Goal: Task Accomplishment & Management: Complete application form

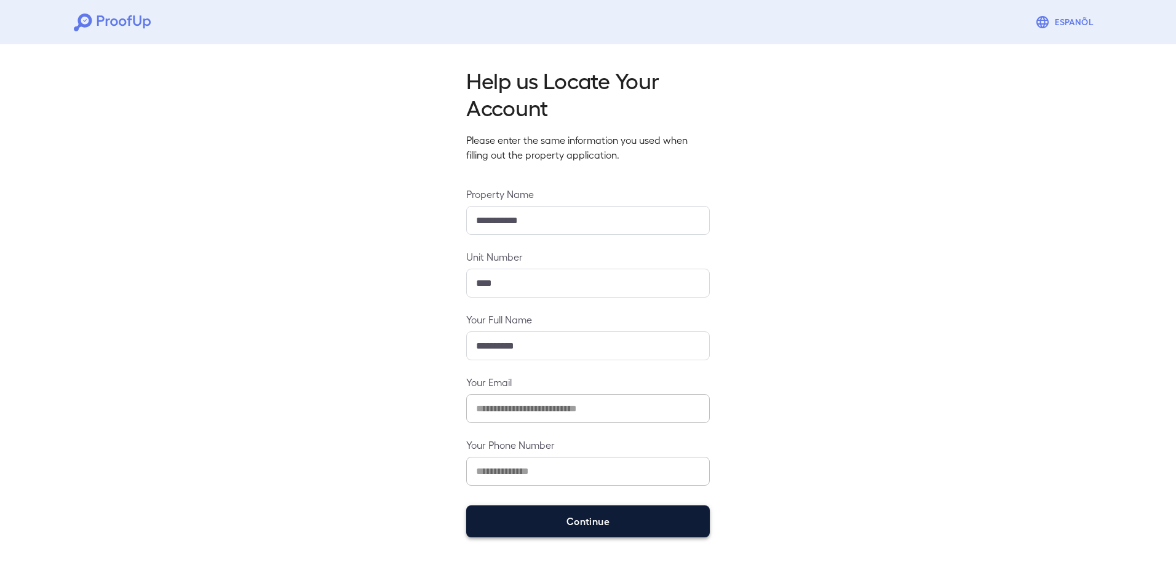
click at [588, 520] on button "Continue" at bounding box center [587, 521] width 243 height 32
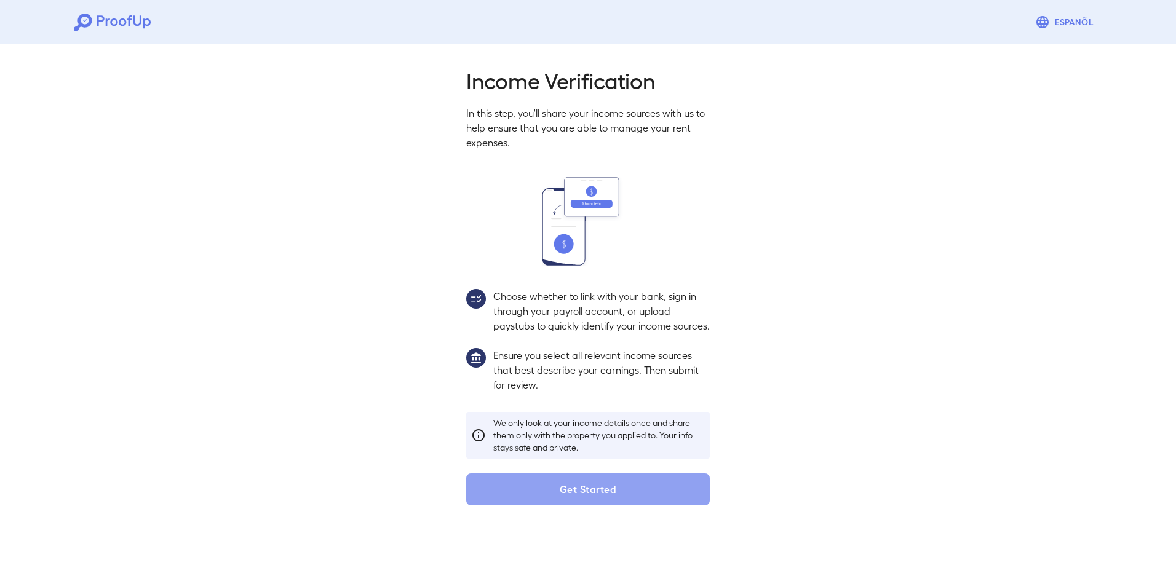
click at [600, 499] on button "Get Started" at bounding box center [587, 489] width 243 height 32
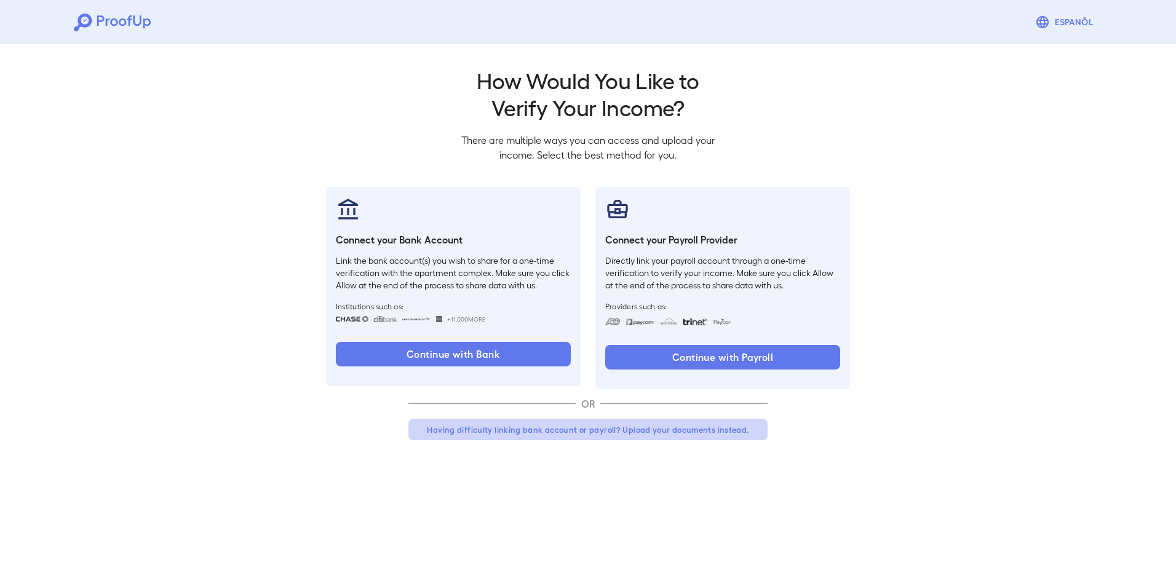
click at [666, 429] on button "Having difficulty linking bank account or payroll? Upload your documents instea…" at bounding box center [587, 430] width 359 height 22
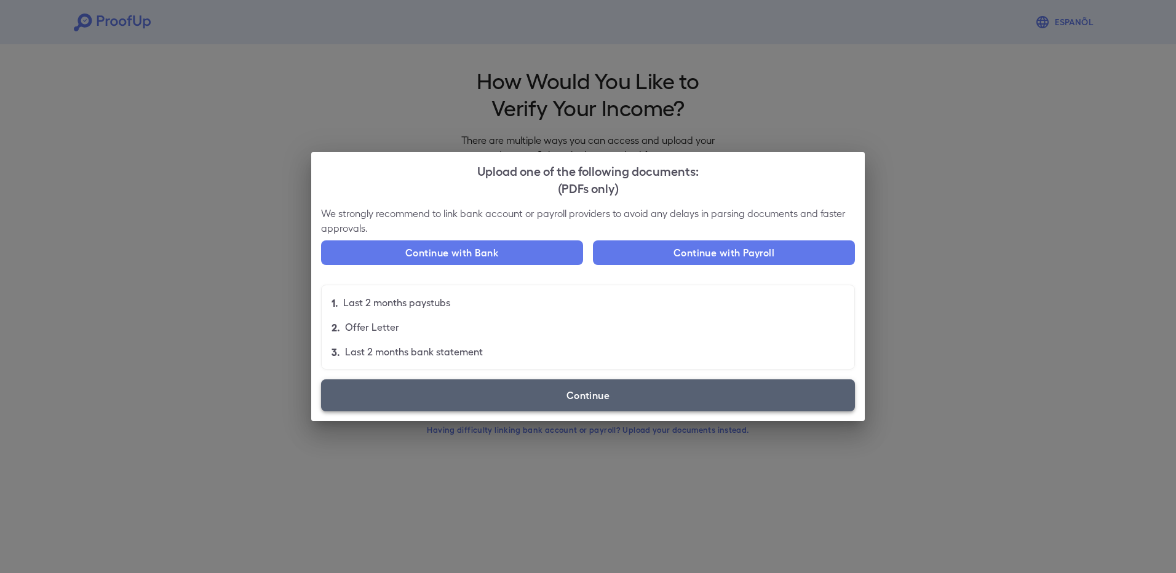
click at [604, 393] on label "Continue" at bounding box center [588, 395] width 534 height 32
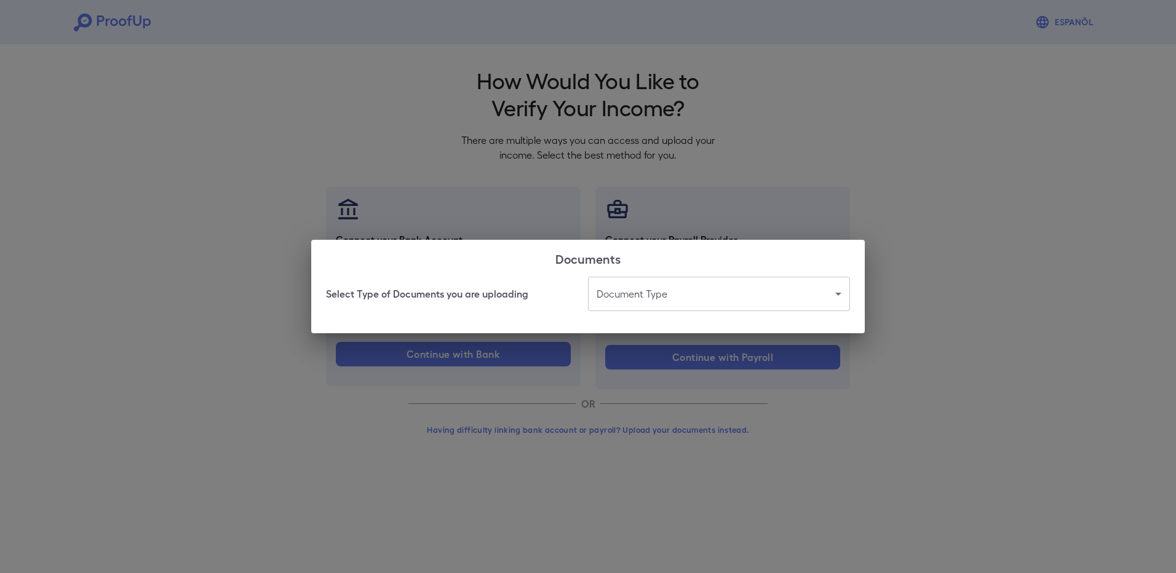
click at [837, 293] on body "Espanõl Go back How Would You Like to Verify Your Income? There are multiple wa…" at bounding box center [588, 235] width 1176 height 470
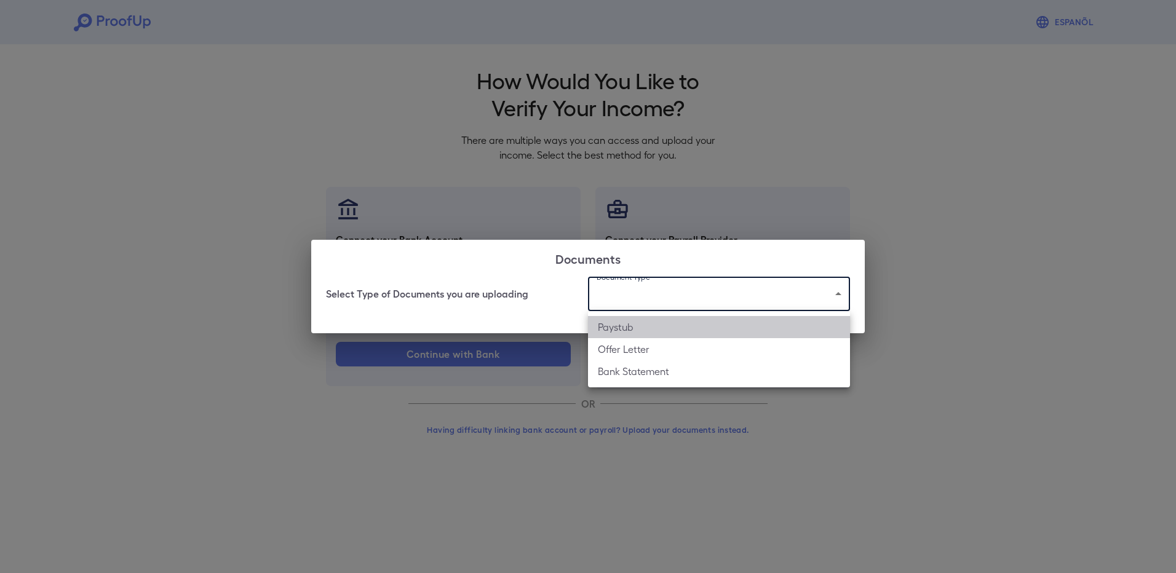
click at [702, 329] on li "Paystub" at bounding box center [719, 327] width 262 height 22
type input "*******"
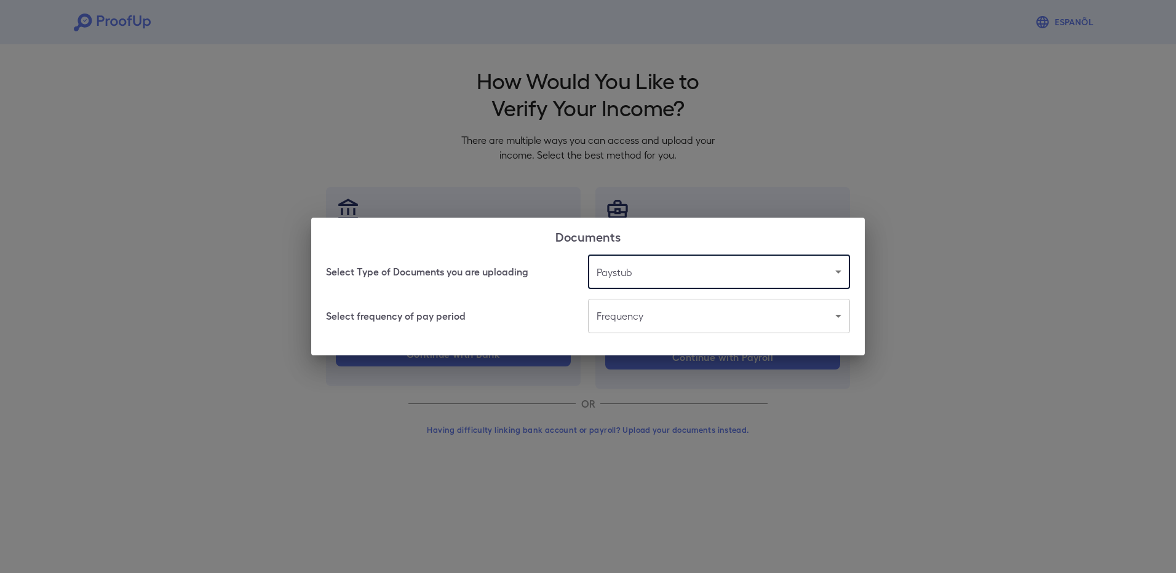
click at [834, 315] on body "Espanõl Go back How Would You Like to Verify Your Income? There are multiple wa…" at bounding box center [588, 235] width 1176 height 470
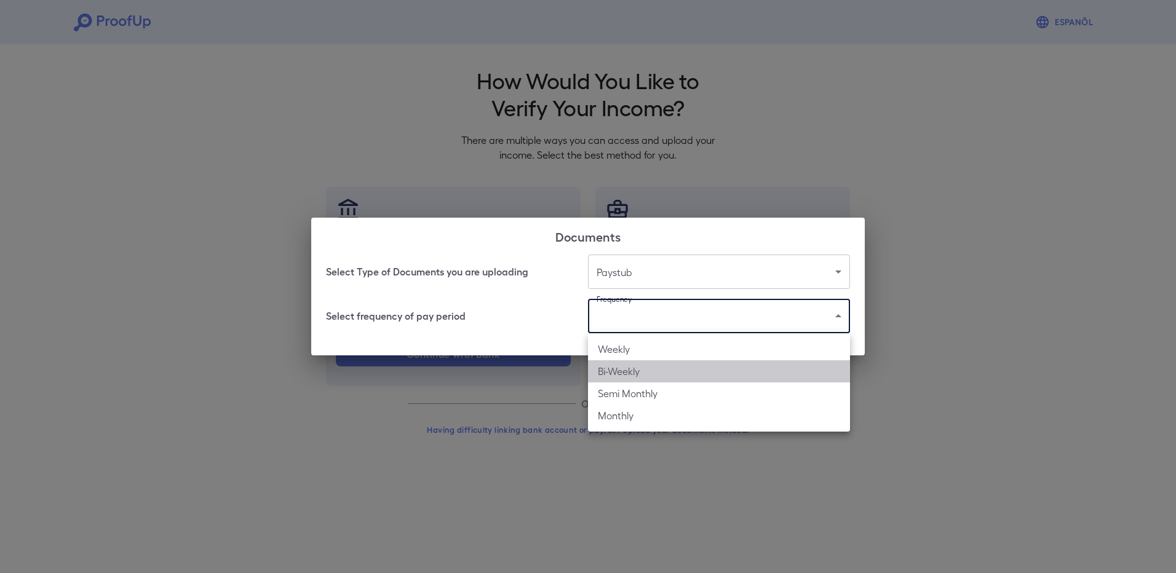
click at [714, 373] on li "Bi-Weekly" at bounding box center [719, 371] width 262 height 22
type input "*********"
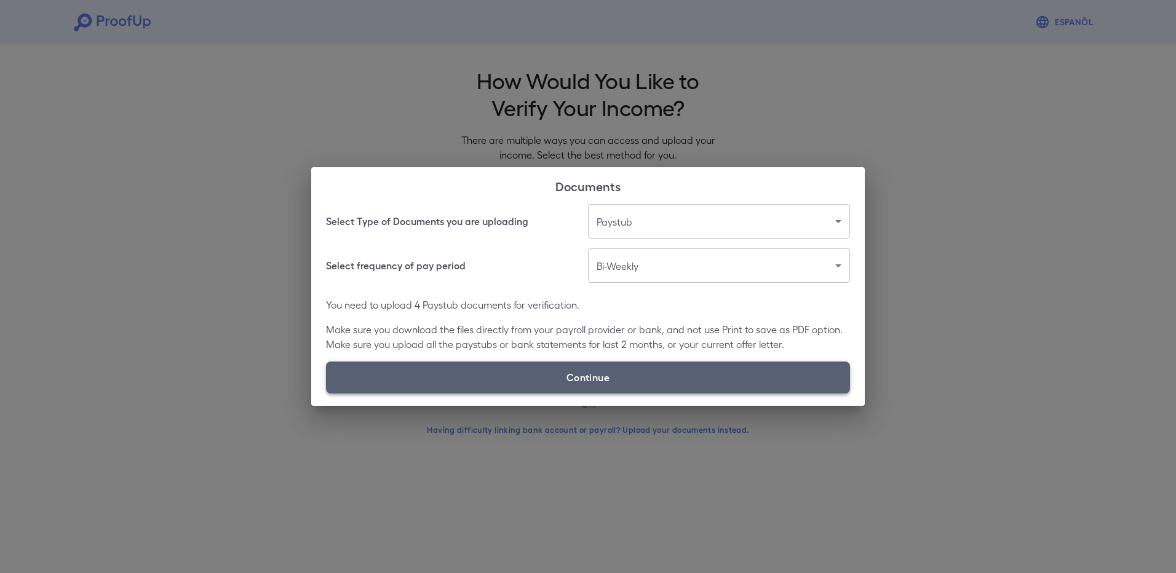
click at [584, 374] on label "Continue" at bounding box center [588, 378] width 524 height 32
click at [326, 393] on input "Continue" at bounding box center [326, 393] width 1 height 1
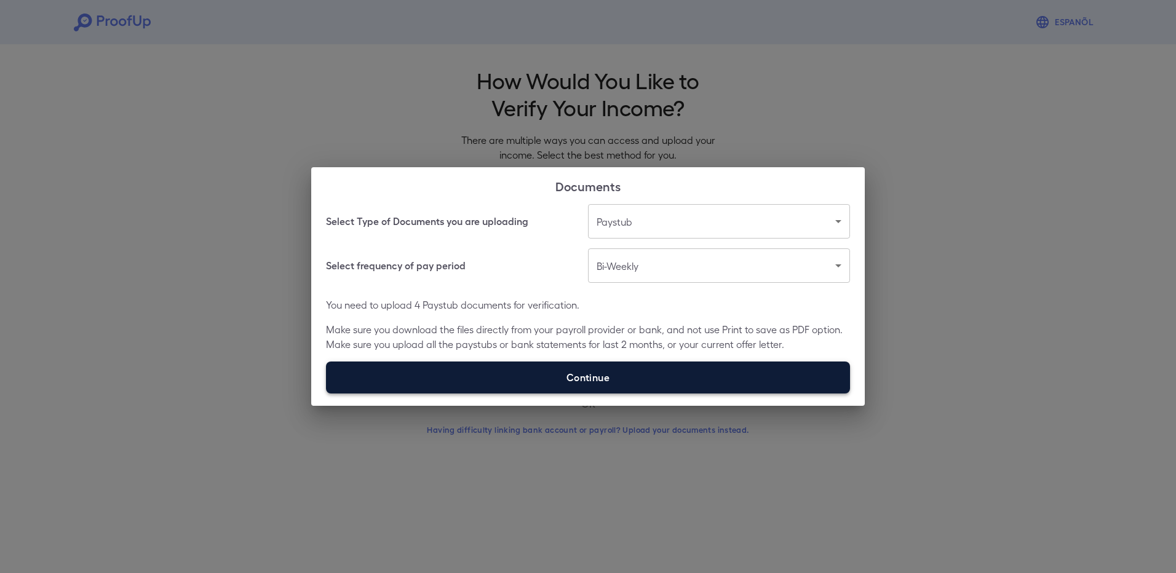
click at [596, 374] on label "Continue" at bounding box center [588, 378] width 524 height 32
click at [326, 393] on input "Continue" at bounding box center [326, 393] width 1 height 1
type input "**********"
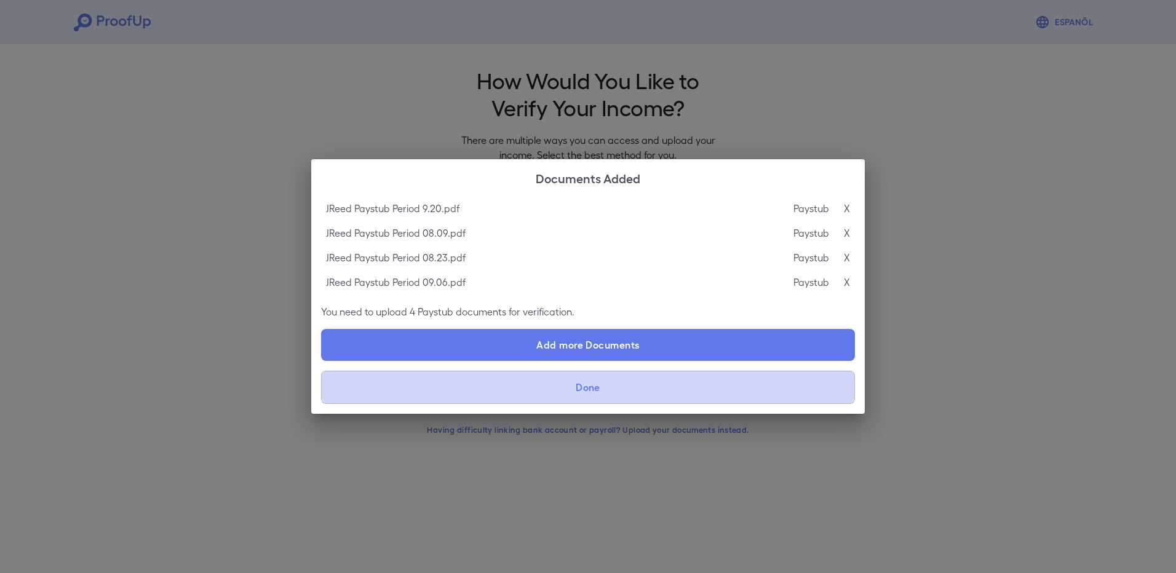
click at [614, 382] on button "Done" at bounding box center [588, 387] width 534 height 33
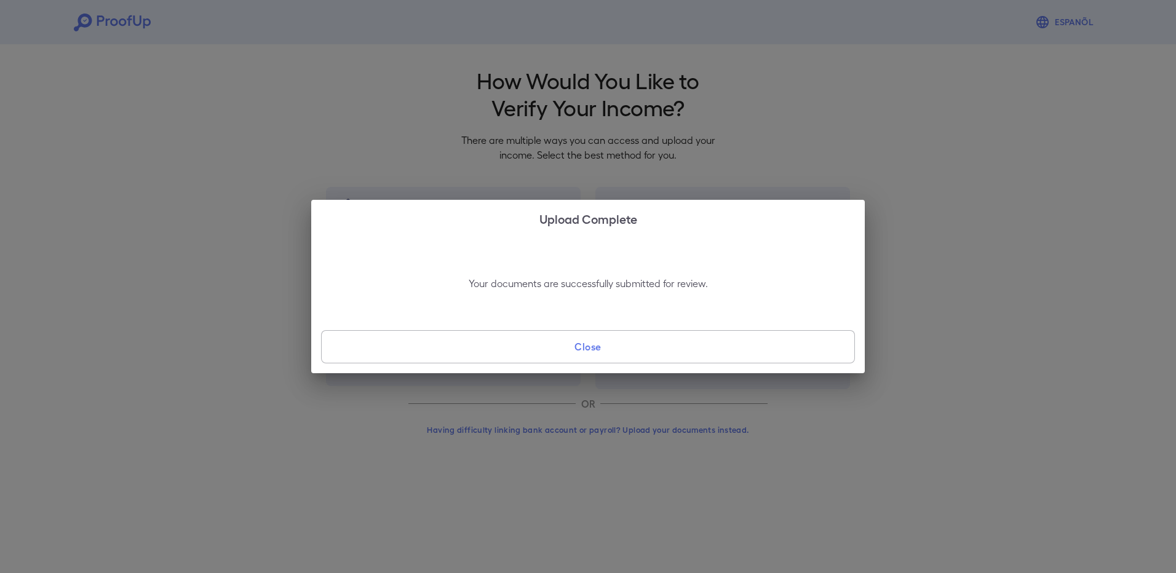
click at [591, 344] on button "Close" at bounding box center [588, 346] width 534 height 33
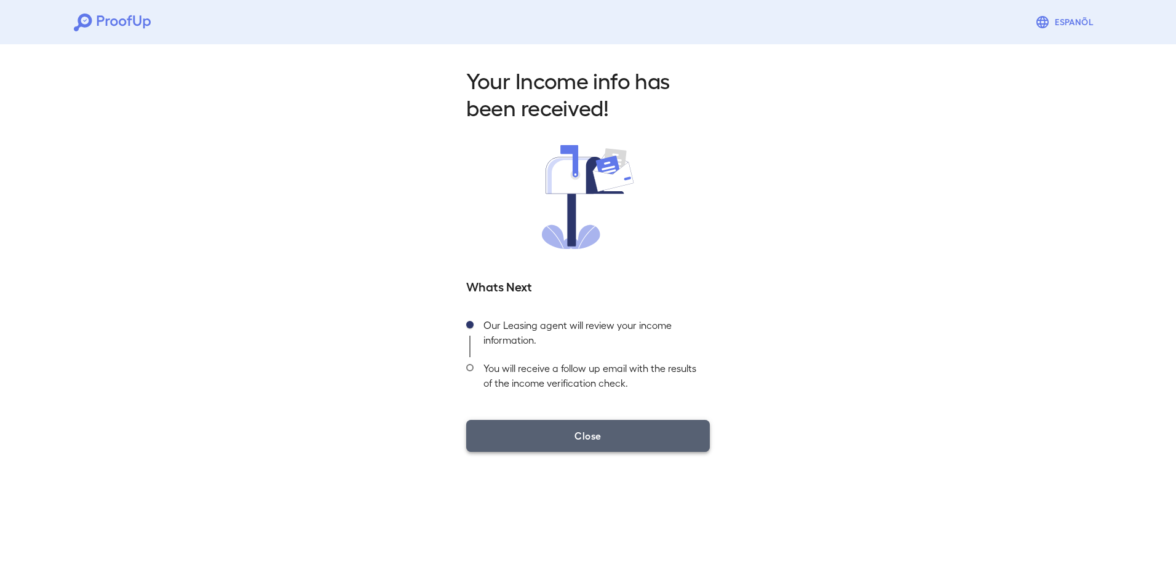
click at [611, 432] on button "Close" at bounding box center [587, 436] width 243 height 32
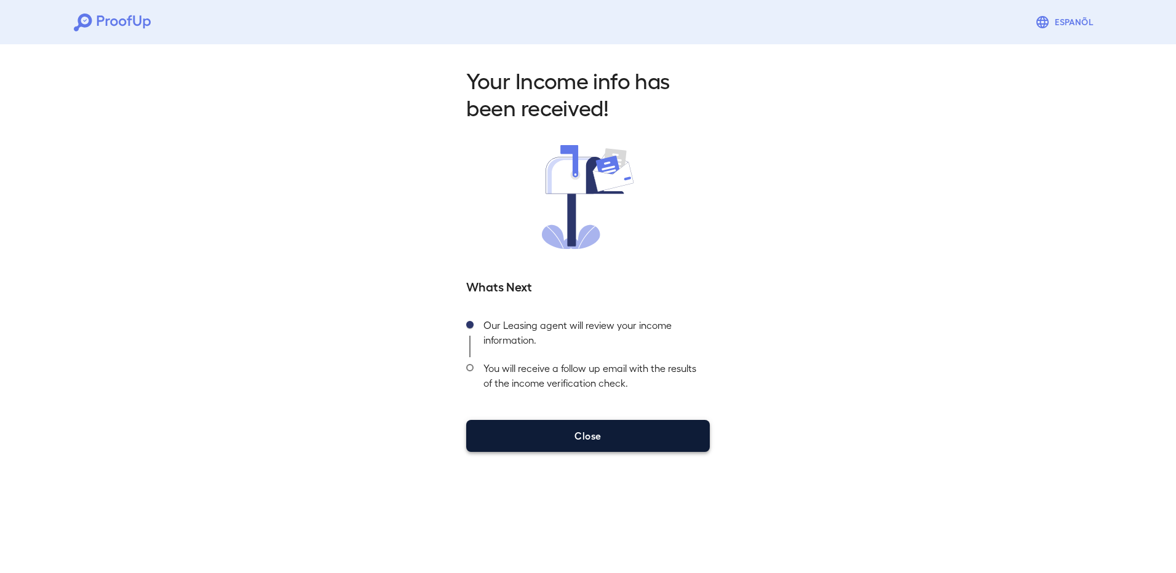
click at [536, 443] on button "Close" at bounding box center [587, 436] width 243 height 32
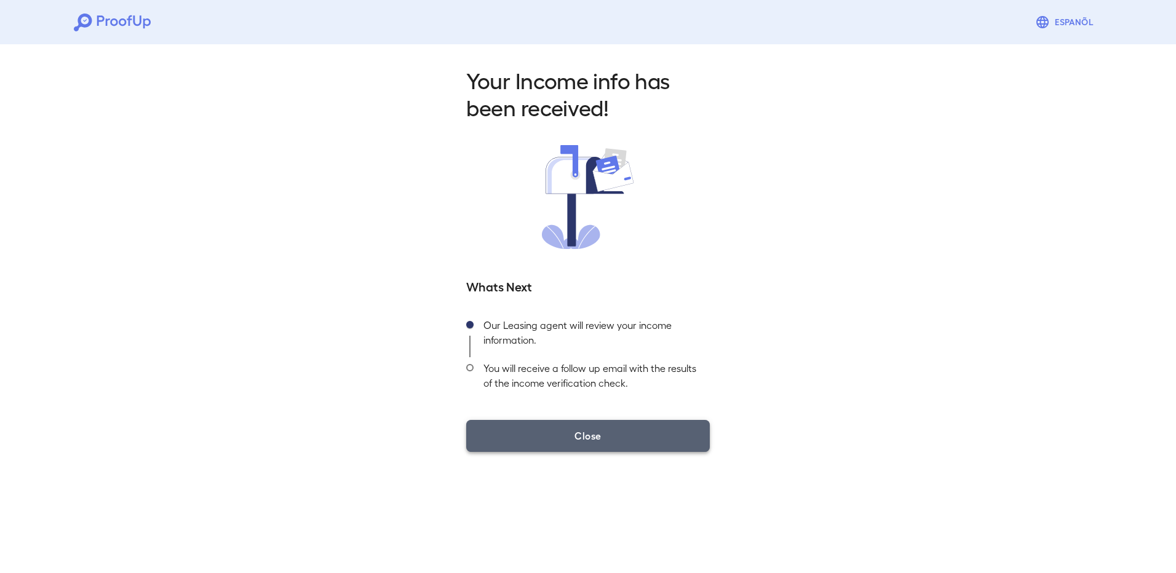
click at [631, 429] on button "Close" at bounding box center [587, 436] width 243 height 32
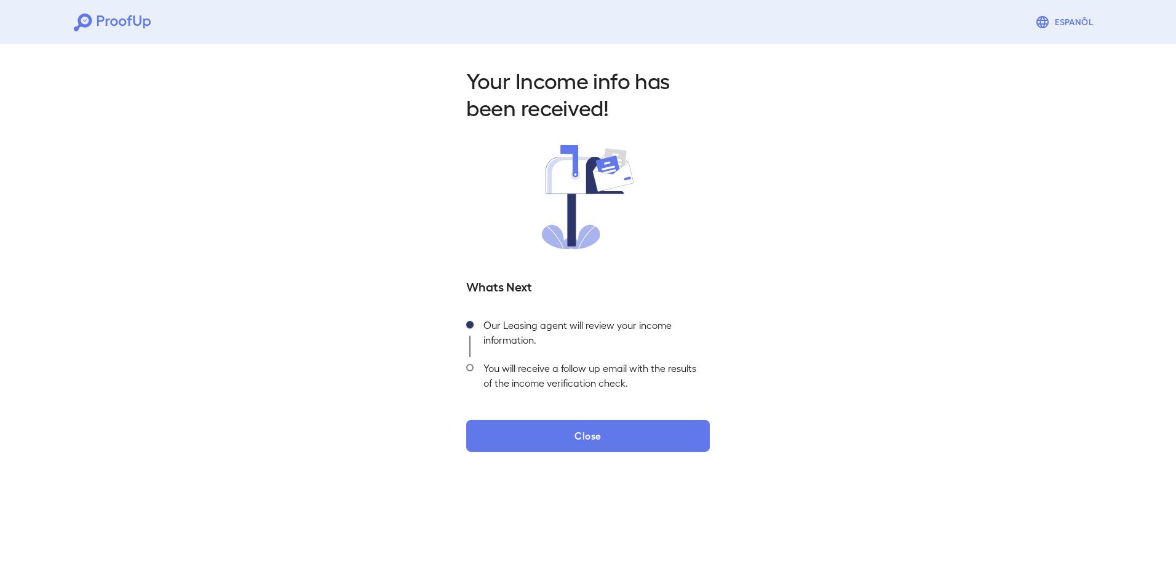
click at [550, 373] on div "You will receive a follow up email with the results of the income verification …" at bounding box center [591, 378] width 236 height 43
